Goal: Information Seeking & Learning: Check status

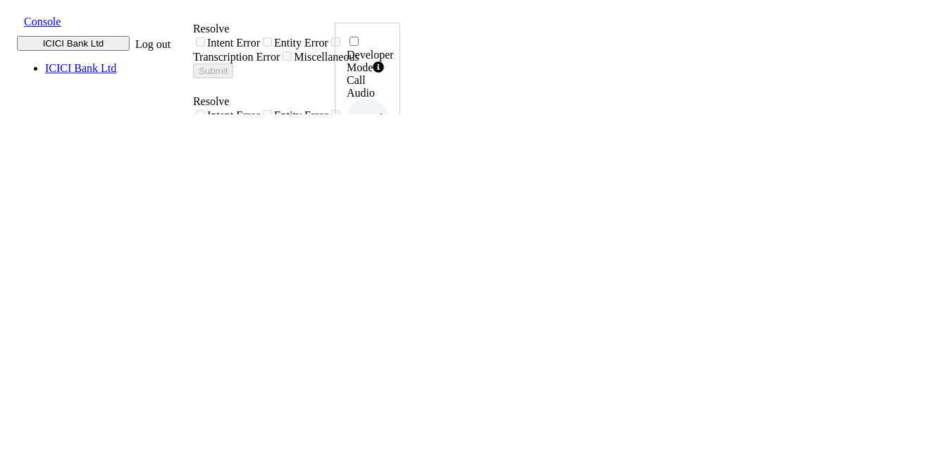
click at [13, 17] on span at bounding box center [13, 21] width 0 height 16
click at [393, 31] on div "call report" at bounding box center [516, 24] width 247 height 13
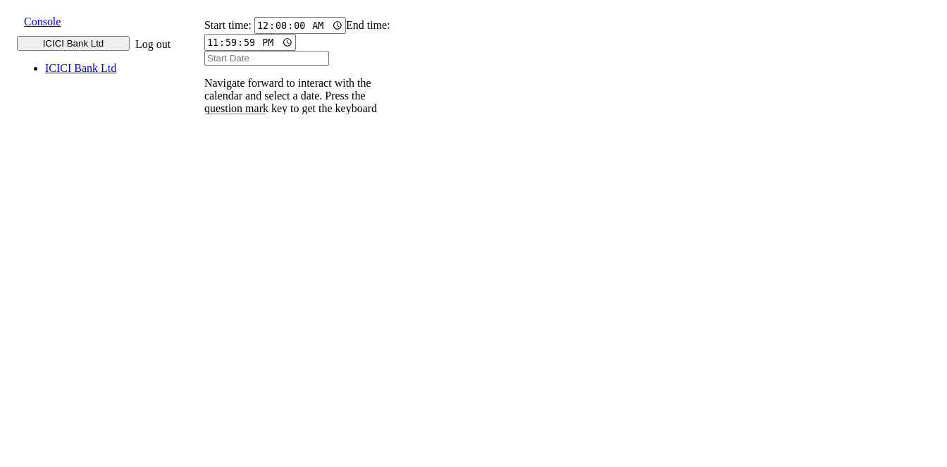
click at [239, 187] on input "text" at bounding box center [212, 194] width 51 height 15
type input "9820583145"
type input "22 Aug 2025"
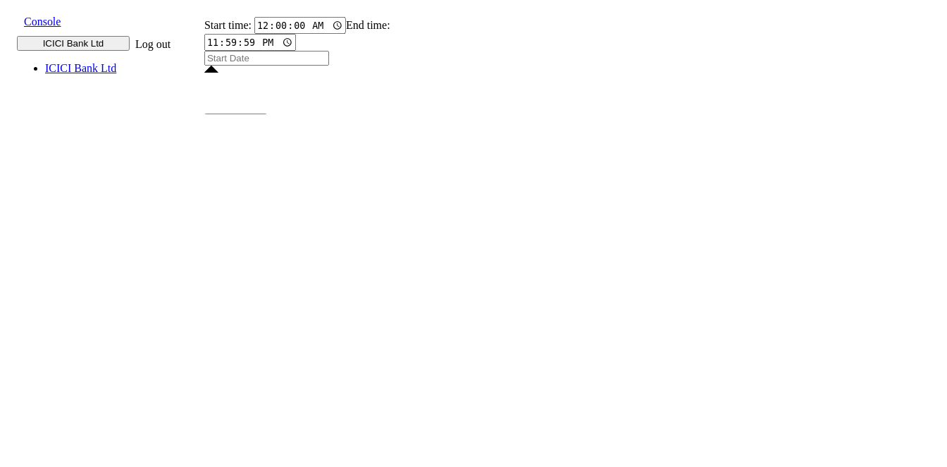
type input "22 Aug 2025"
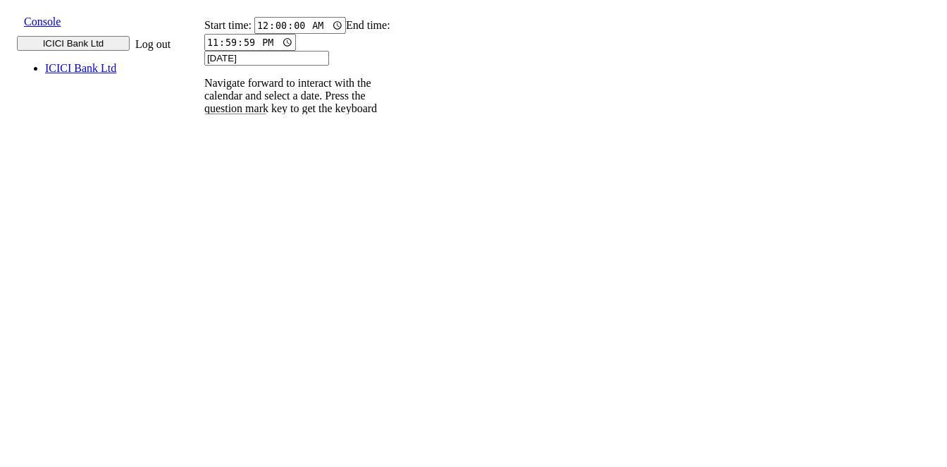
click at [239, 187] on input "9820583145" at bounding box center [212, 194] width 51 height 15
click at [202, 204] on icon at bounding box center [197, 208] width 9 height 9
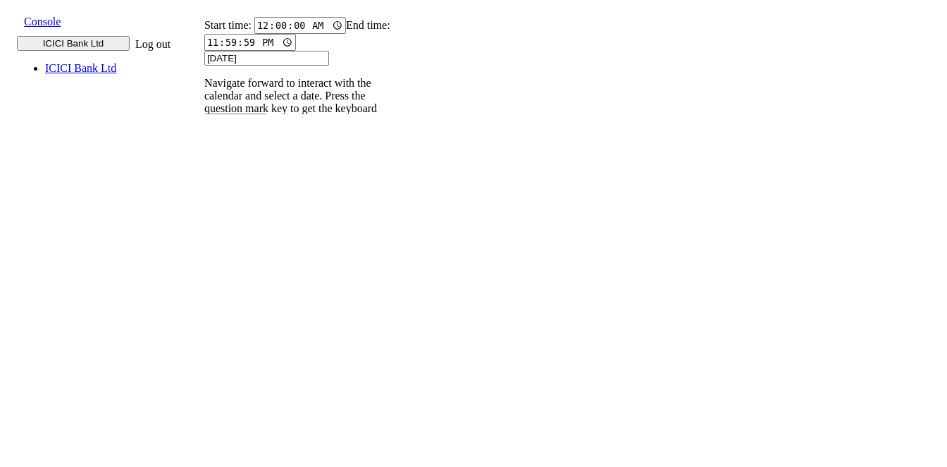
click at [239, 187] on input "9820583145" at bounding box center [212, 194] width 51 height 15
click at [208, 202] on button at bounding box center [197, 209] width 20 height 15
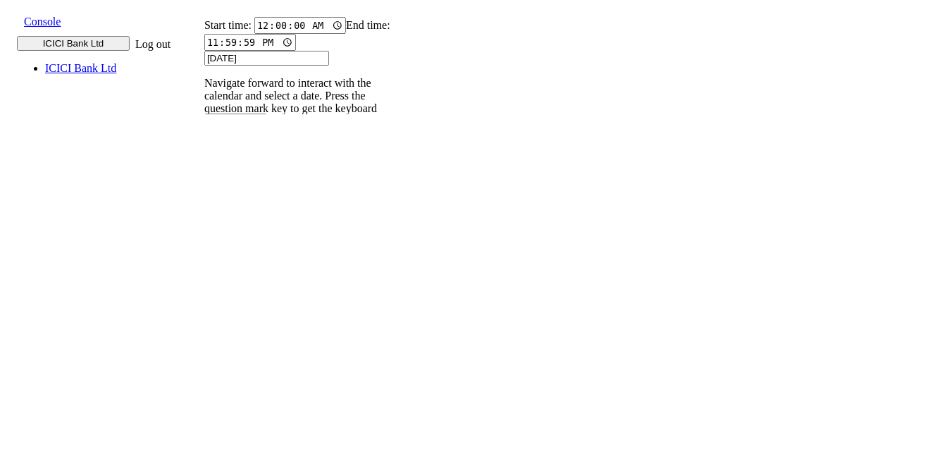
scroll to position [469, 0]
click at [239, 187] on input "9820583145" at bounding box center [212, 194] width 51 height 15
click at [202, 204] on icon at bounding box center [197, 208] width 9 height 9
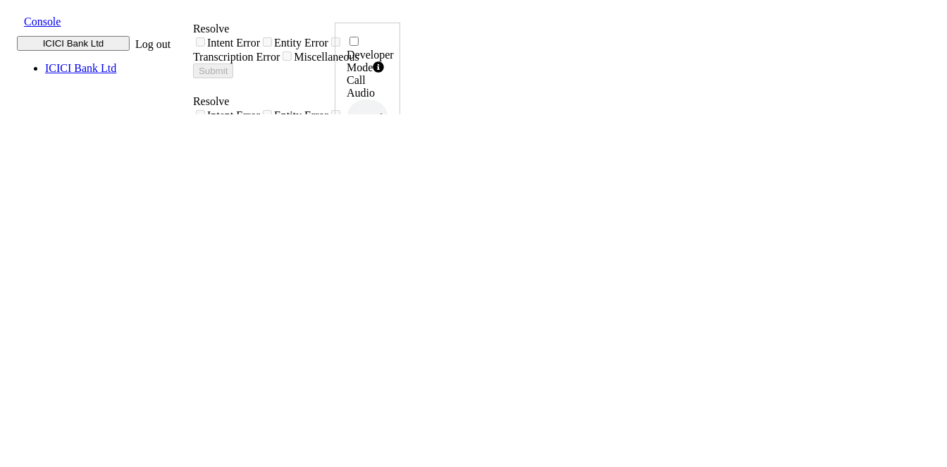
click at [390, 279] on icon at bounding box center [386, 284] width 10 height 11
drag, startPoint x: 849, startPoint y: 314, endPoint x: 897, endPoint y: 316, distance: 48.0
click at [400, 316] on div "Developer Mode Call Audio 0.5x 1x 1.5x 2x 4x UUID 004PHVNLISC4RCDM ... Phone Nu…" at bounding box center [368, 465] width 66 height 885
copy h6 "12:25:33"
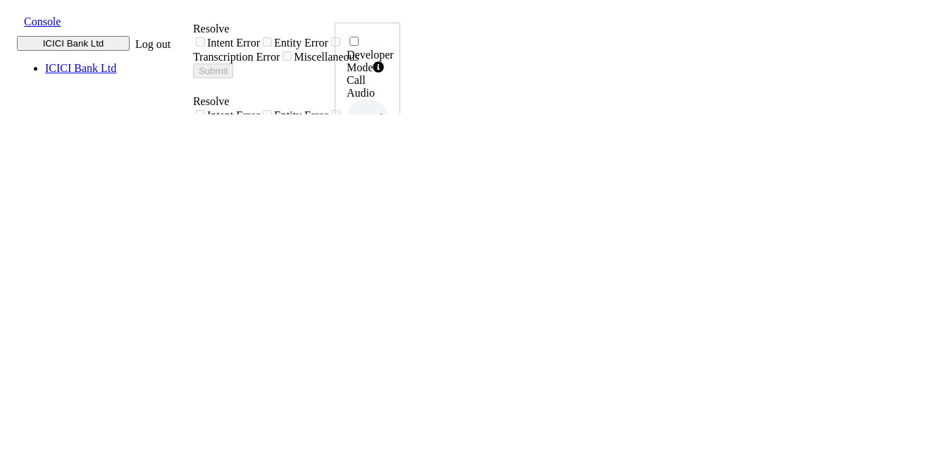
click at [390, 279] on icon at bounding box center [386, 284] width 10 height 11
drag, startPoint x: 851, startPoint y: 311, endPoint x: 897, endPoint y: 315, distance: 45.3
copy h6 "13:32:49"
click at [390, 279] on icon at bounding box center [386, 284] width 10 height 11
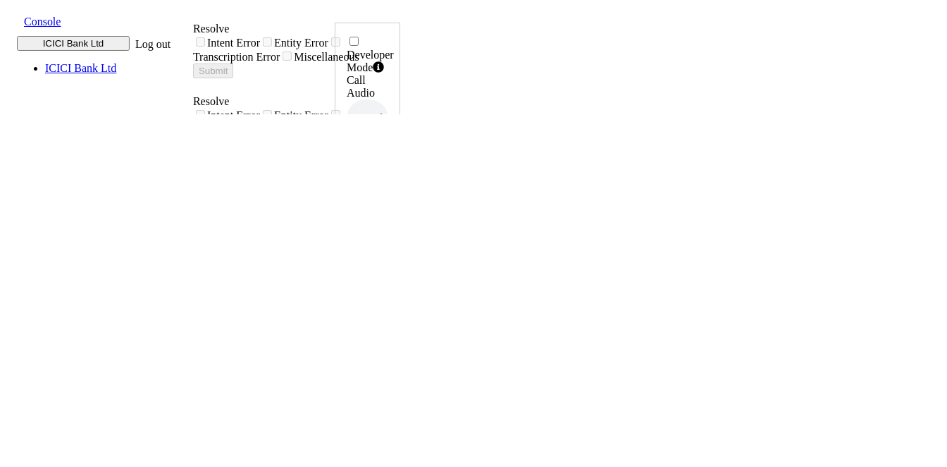
click at [388, 214] on div "UUID 004PHVNLISC4RCDM ..." at bounding box center [368, 253] width 42 height 78
click at [390, 279] on icon at bounding box center [386, 284] width 10 height 11
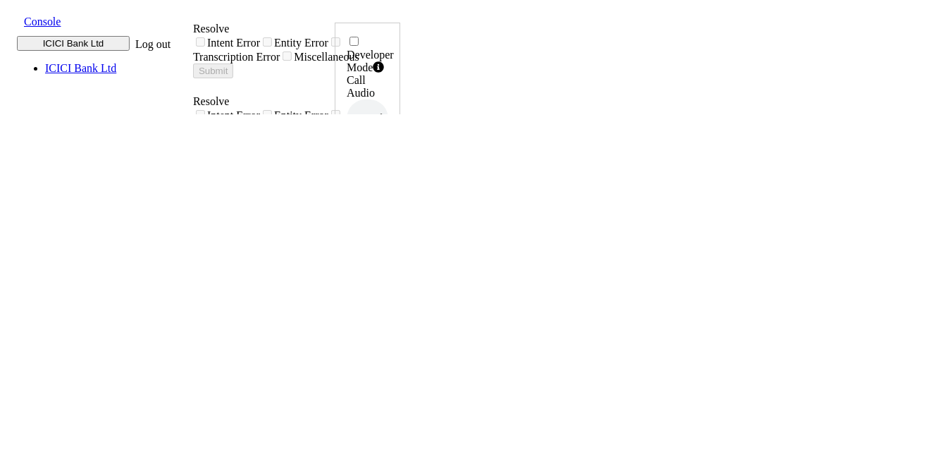
click at [390, 279] on icon at bounding box center [386, 284] width 10 height 11
drag, startPoint x: 847, startPoint y: 316, endPoint x: 897, endPoint y: 316, distance: 50.0
click at [400, 316] on div "Developer Mode Call Audio 0.5x 1x 1.5x 2x 4x UUID 004PHVNLISC4RCDM ... Phone Nu…" at bounding box center [368, 474] width 66 height 902
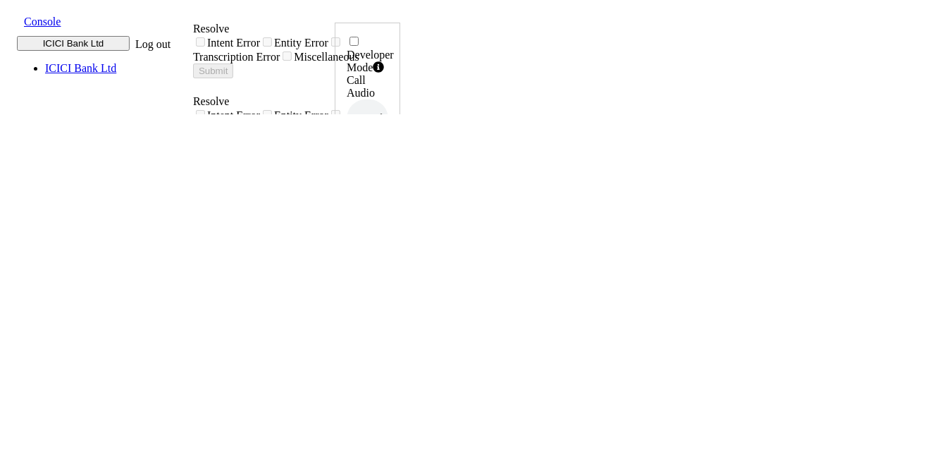
copy h6 "16:44:20"
